Goal: Task Accomplishment & Management: Manage account settings

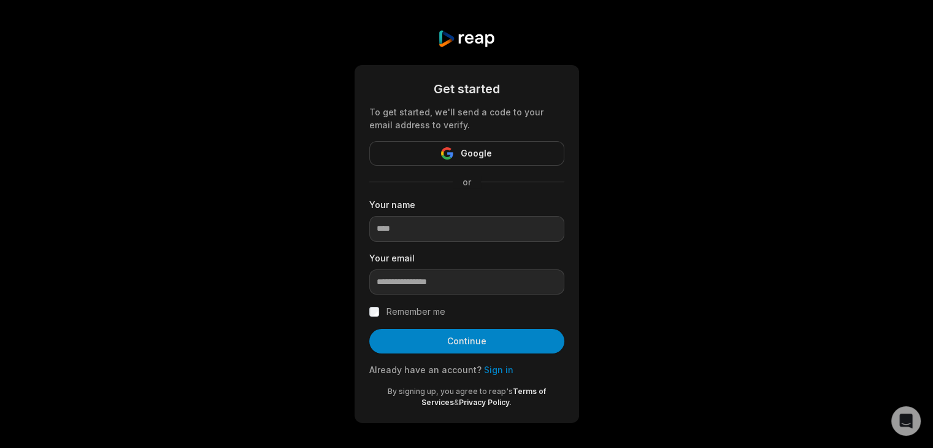
click at [493, 374] on link "Sign in" at bounding box center [498, 369] width 29 height 10
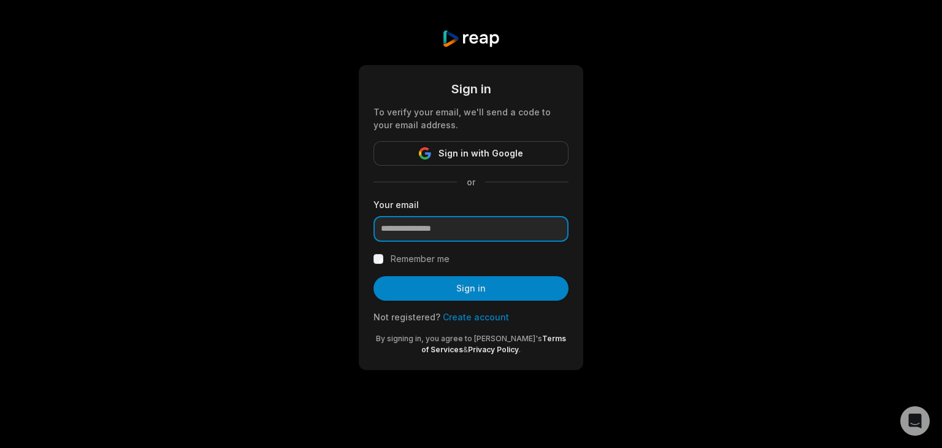
click at [461, 231] on input "email" at bounding box center [471, 229] width 195 height 26
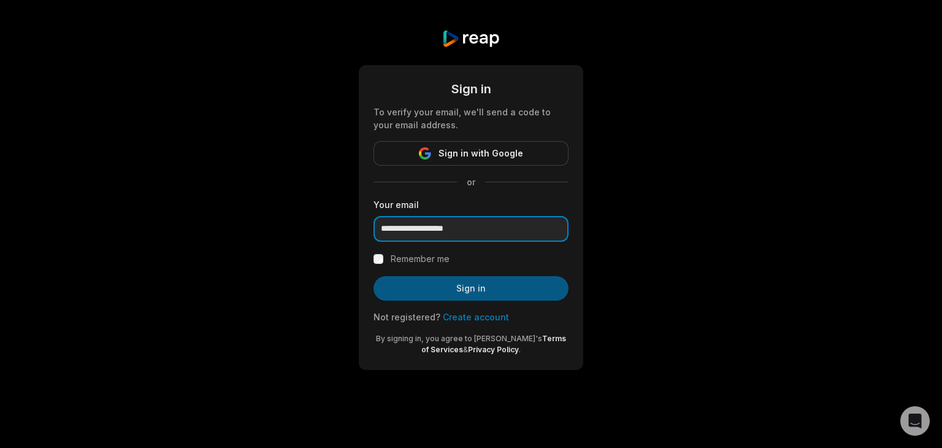
type input "**********"
click at [462, 283] on button "Sign in" at bounding box center [471, 288] width 195 height 25
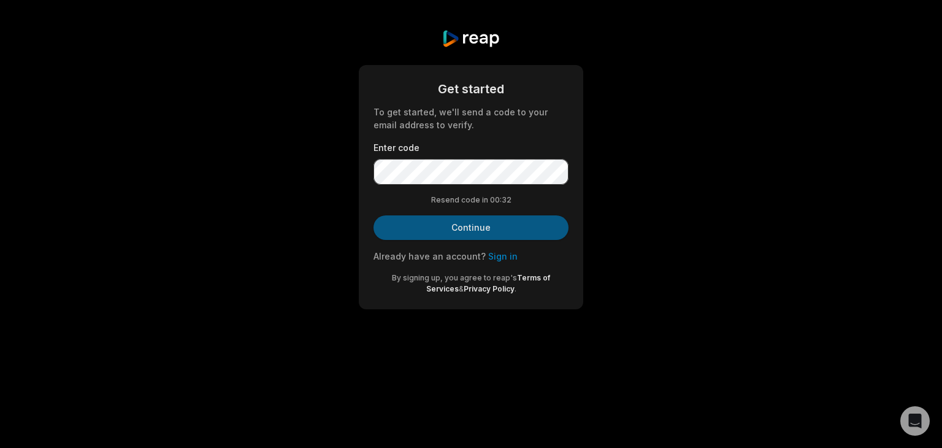
click at [501, 231] on button "Continue" at bounding box center [471, 227] width 195 height 25
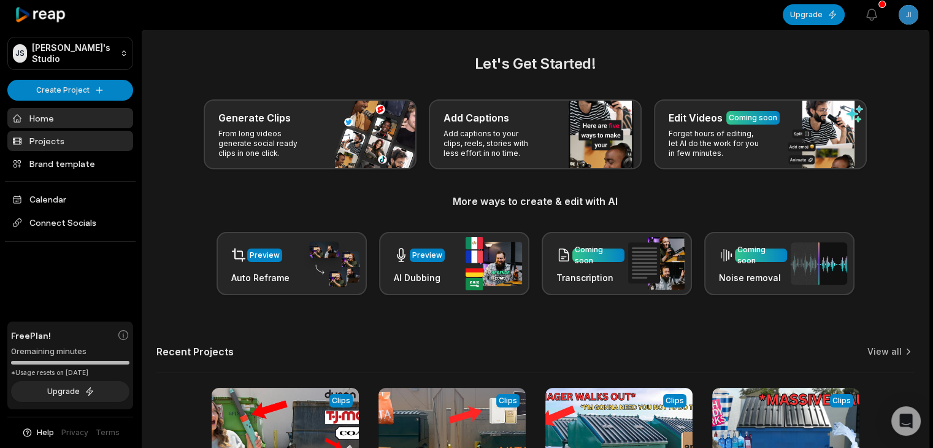
click at [77, 147] on link "Projects" at bounding box center [70, 141] width 126 height 20
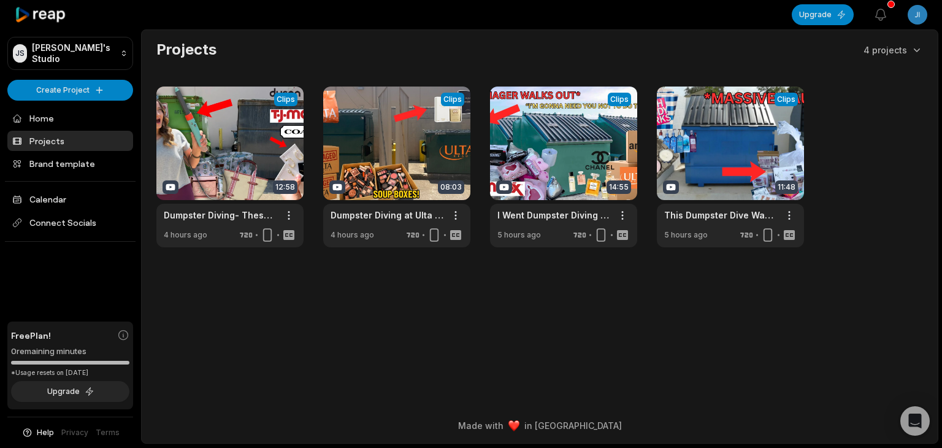
click at [199, 337] on main "Projects 4 projects View Clips Clips 12:58 Dumpster Diving- These dumpsters are…" at bounding box center [540, 199] width 796 height 339
